Goal: Information Seeking & Learning: Learn about a topic

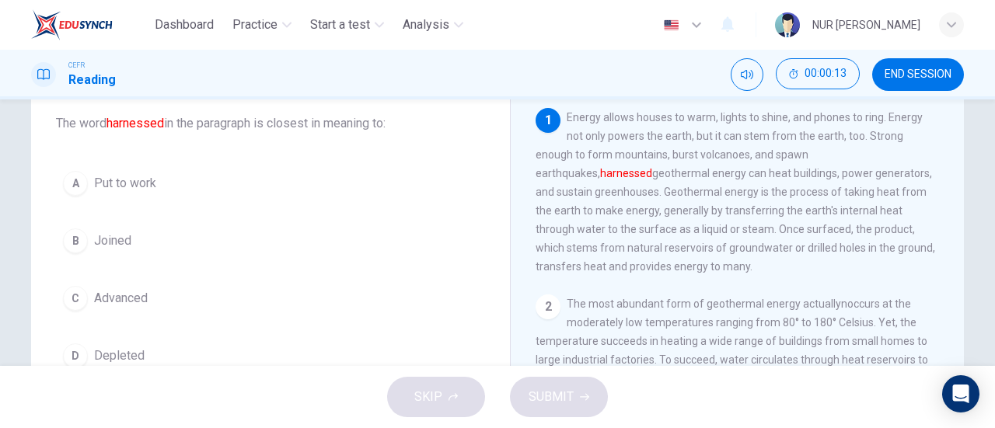
scroll to position [89, 0]
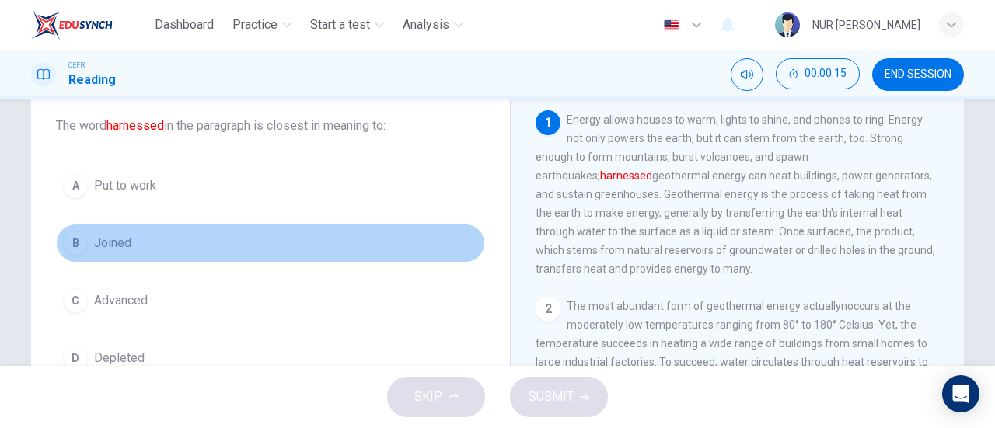
click at [112, 251] on span "Joined" at bounding box center [112, 243] width 37 height 19
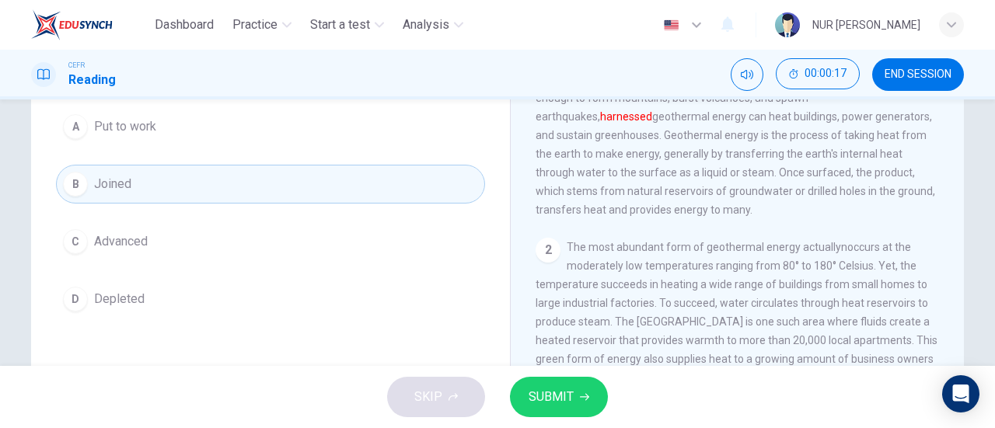
scroll to position [124, 0]
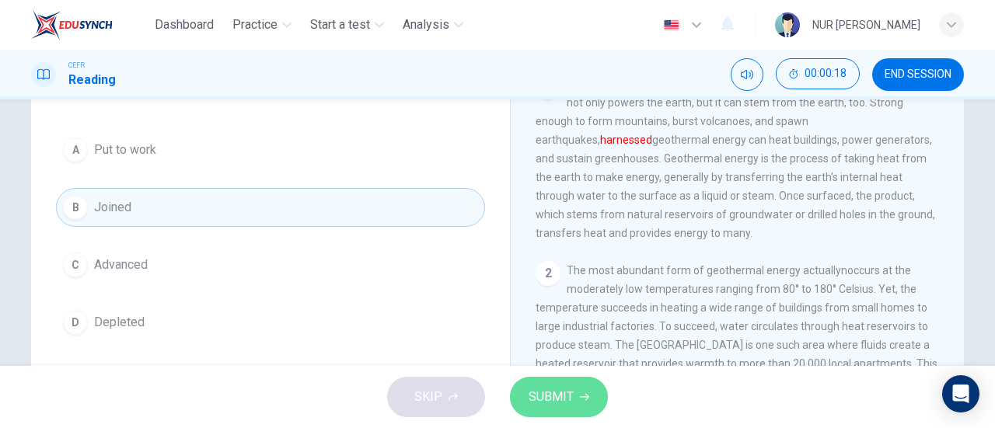
click at [536, 396] on span "SUBMIT" at bounding box center [550, 397] width 45 height 22
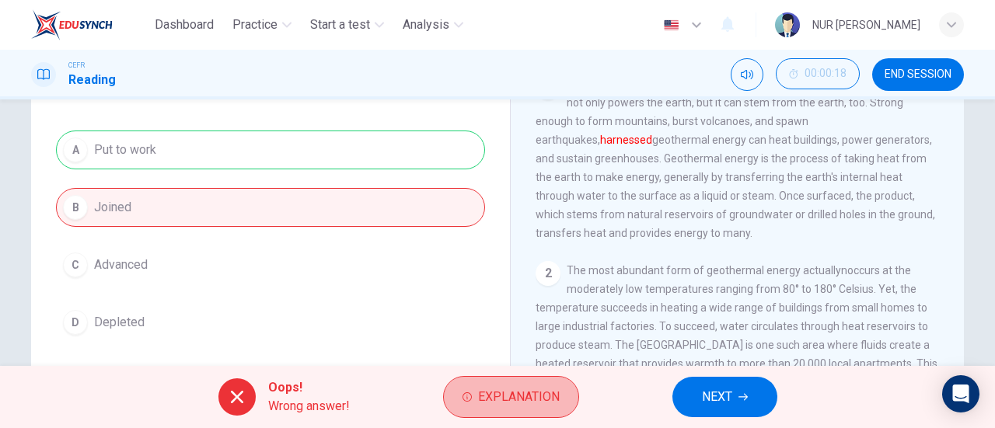
click at [536, 396] on span "Explanation" at bounding box center [519, 397] width 82 height 22
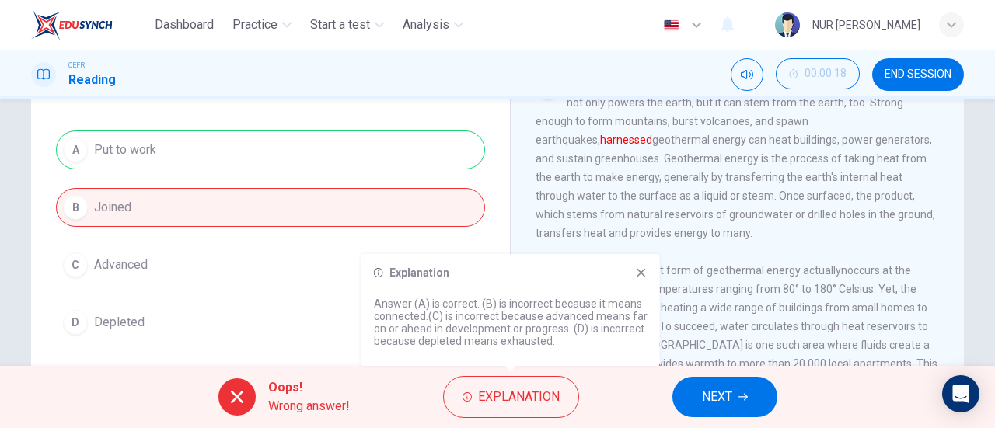
click at [640, 275] on icon at bounding box center [641, 273] width 12 height 12
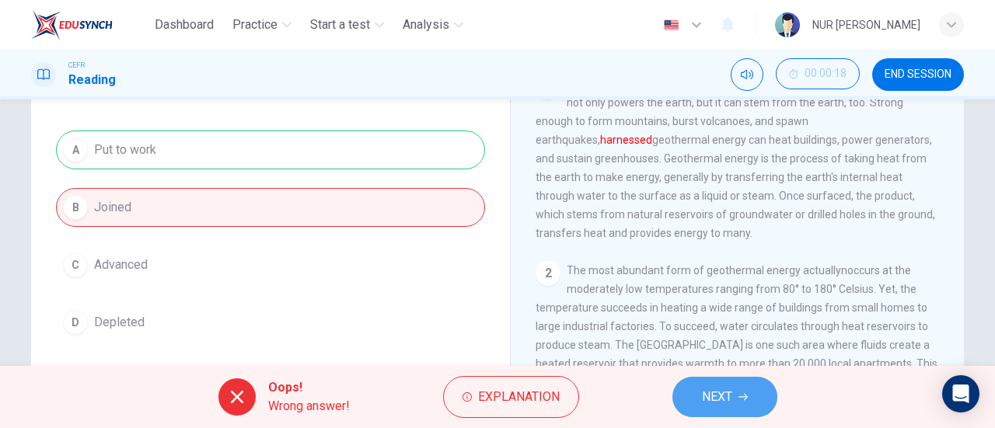
click at [688, 385] on button "NEXT" at bounding box center [724, 397] width 105 height 40
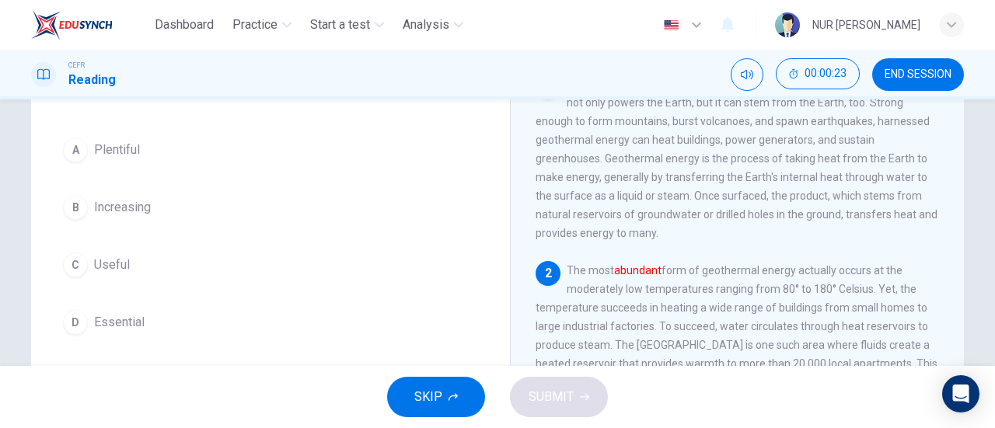
scroll to position [126, 0]
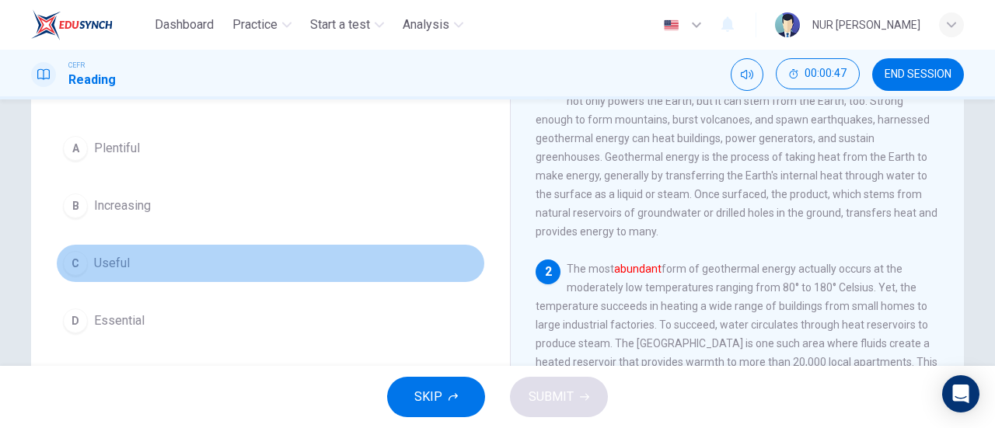
click at [98, 254] on span "Useful" at bounding box center [112, 263] width 36 height 19
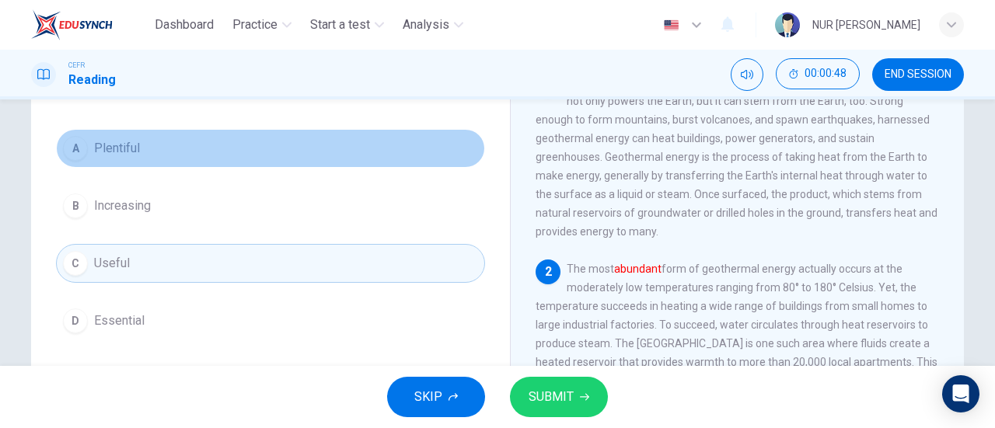
click at [126, 148] on span "Plentiful" at bounding box center [117, 148] width 46 height 19
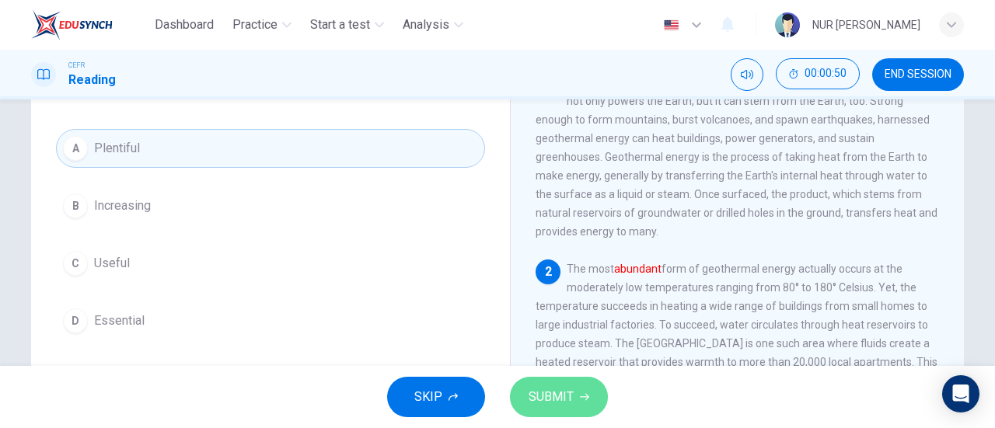
click at [536, 382] on button "SUBMIT" at bounding box center [559, 397] width 98 height 40
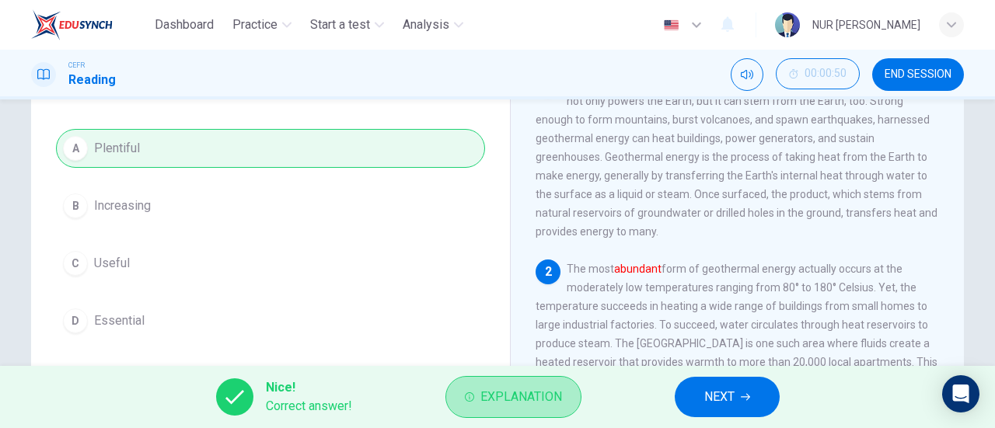
click at [536, 382] on button "Explanation" at bounding box center [513, 397] width 136 height 42
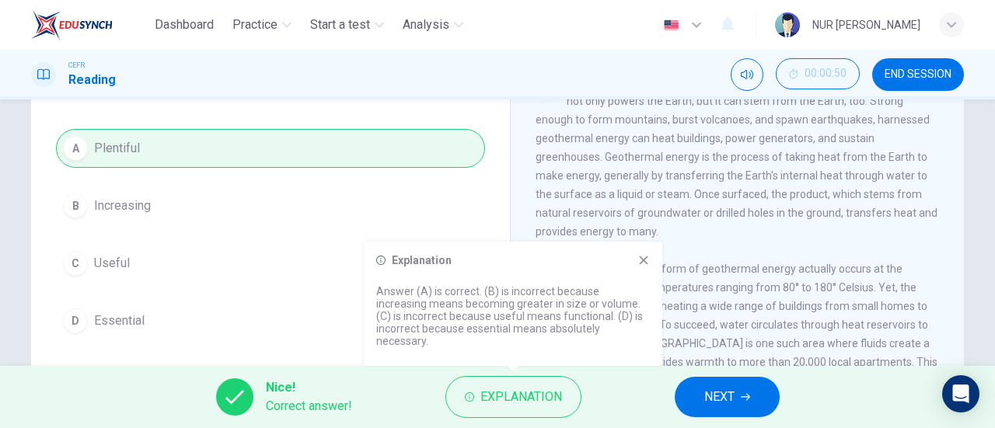
click at [644, 256] on icon at bounding box center [643, 260] width 12 height 12
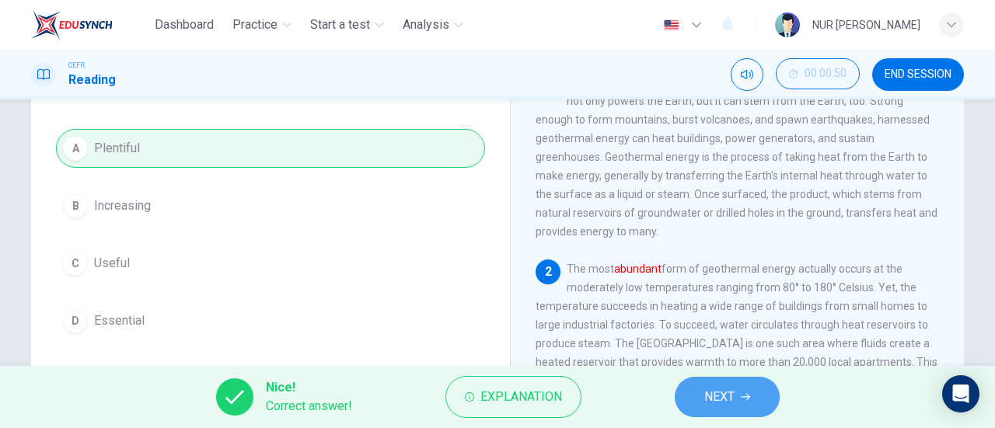
click at [724, 399] on span "NEXT" at bounding box center [719, 397] width 30 height 22
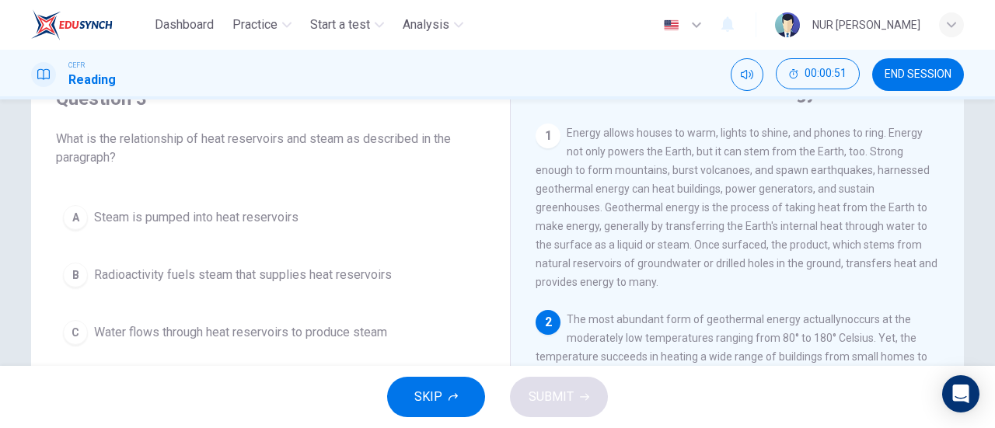
scroll to position [75, 0]
click at [903, 64] on button "END SESSION" at bounding box center [918, 74] width 92 height 33
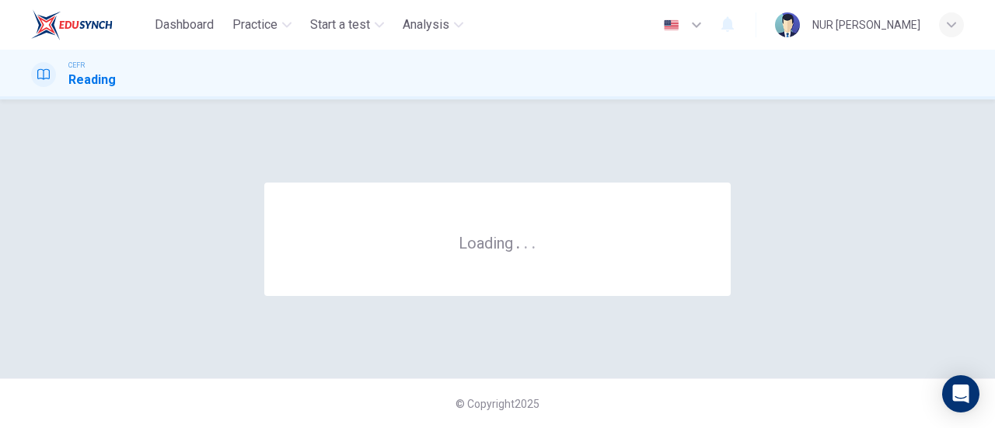
scroll to position [0, 0]
